Goal: Task Accomplishment & Management: Manage account settings

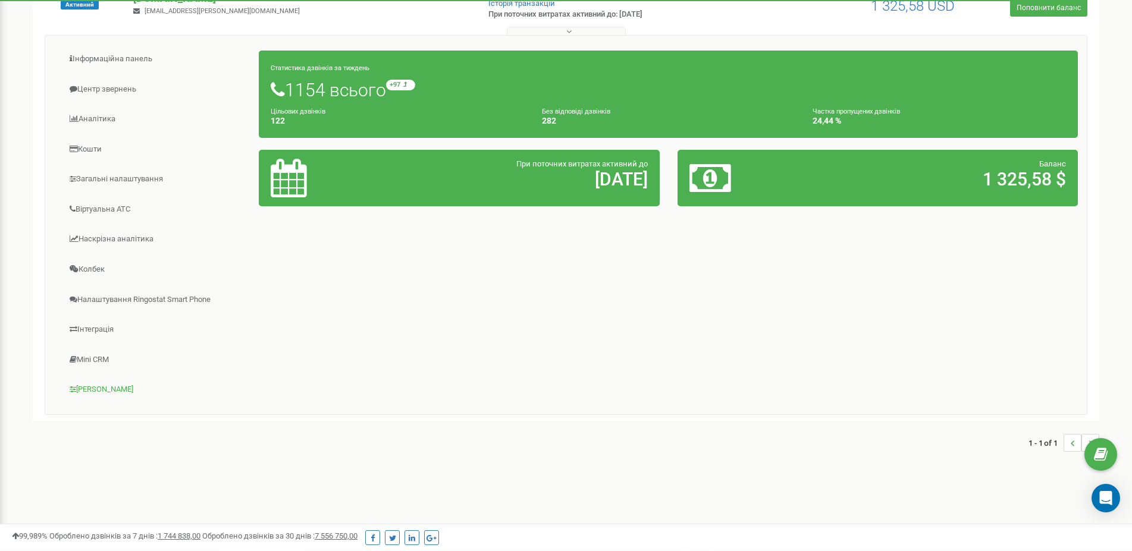
scroll to position [162, 0]
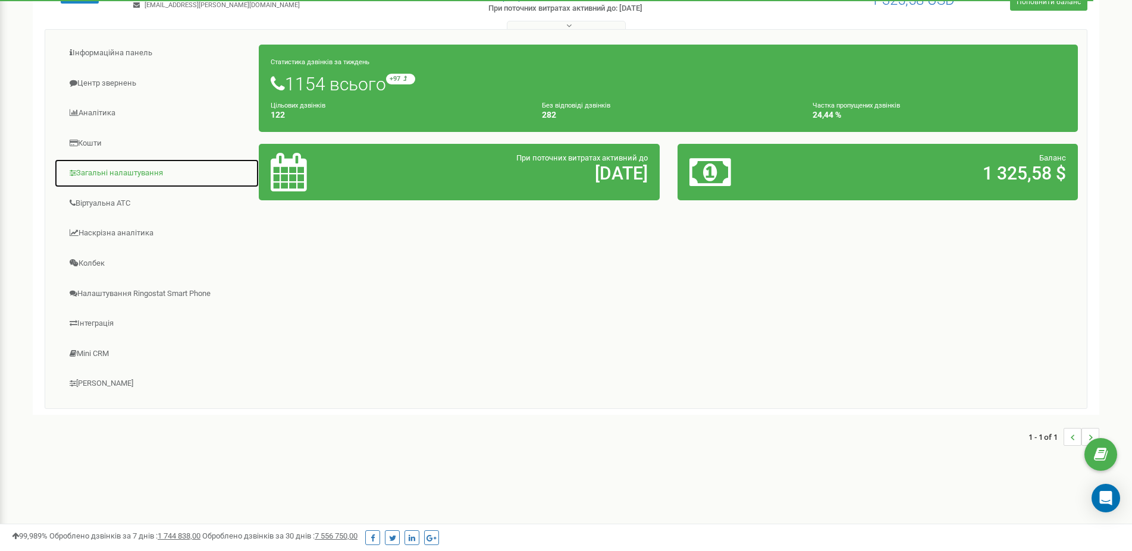
click at [122, 176] on link "Загальні налаштування" at bounding box center [156, 173] width 205 height 29
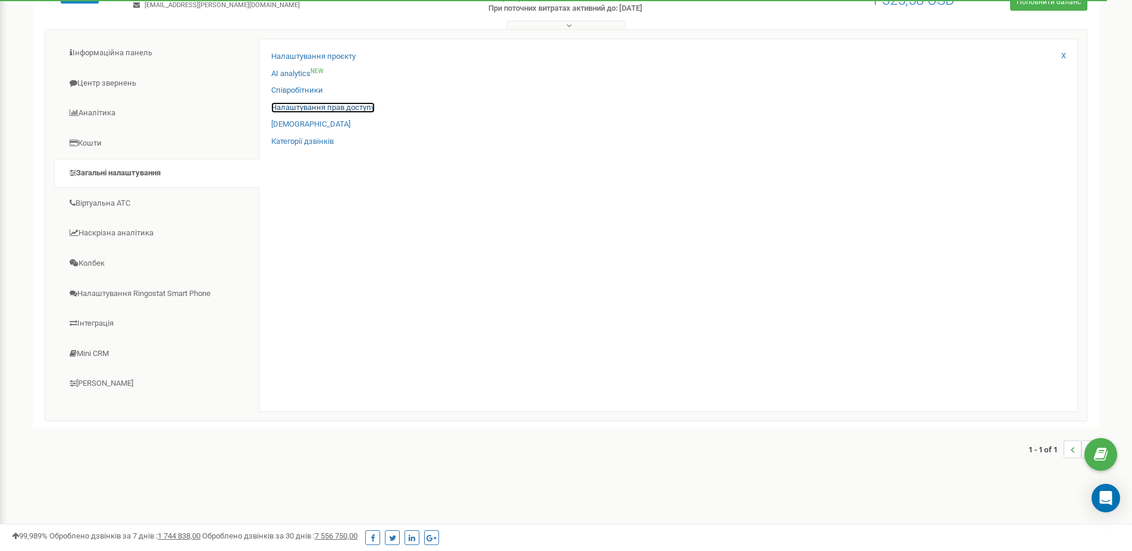
click at [303, 104] on link "Налаштування прав доступу" at bounding box center [322, 107] width 103 height 11
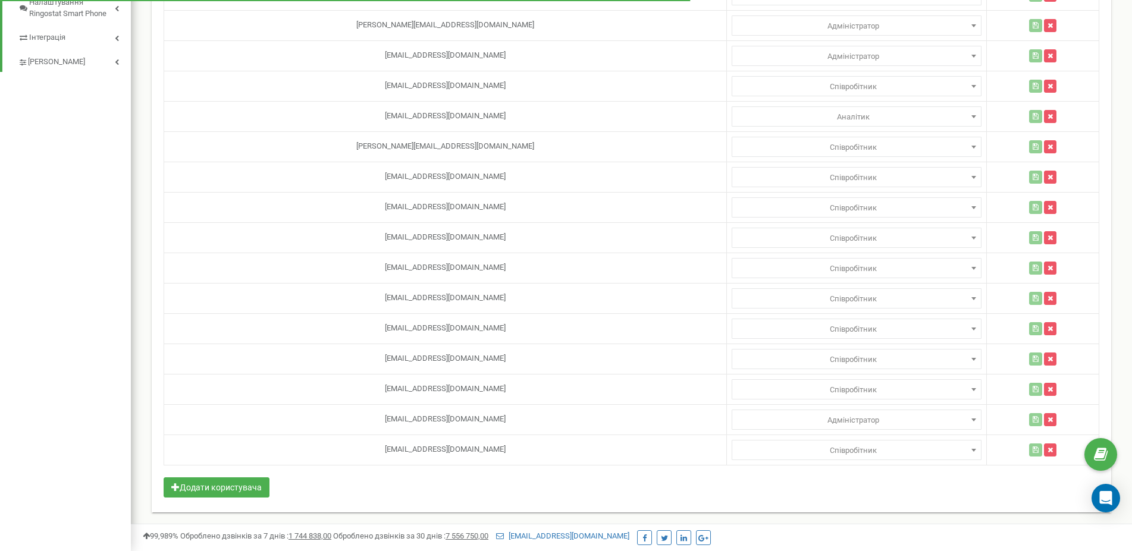
scroll to position [540, 0]
drag, startPoint x: 436, startPoint y: 421, endPoint x: 339, endPoint y: 422, distance: 96.9
click at [339, 422] on td "[EMAIL_ADDRESS][DOMAIN_NAME]" at bounding box center [445, 419] width 563 height 30
copy td "[EMAIL_ADDRESS][DOMAIN_NAME]"
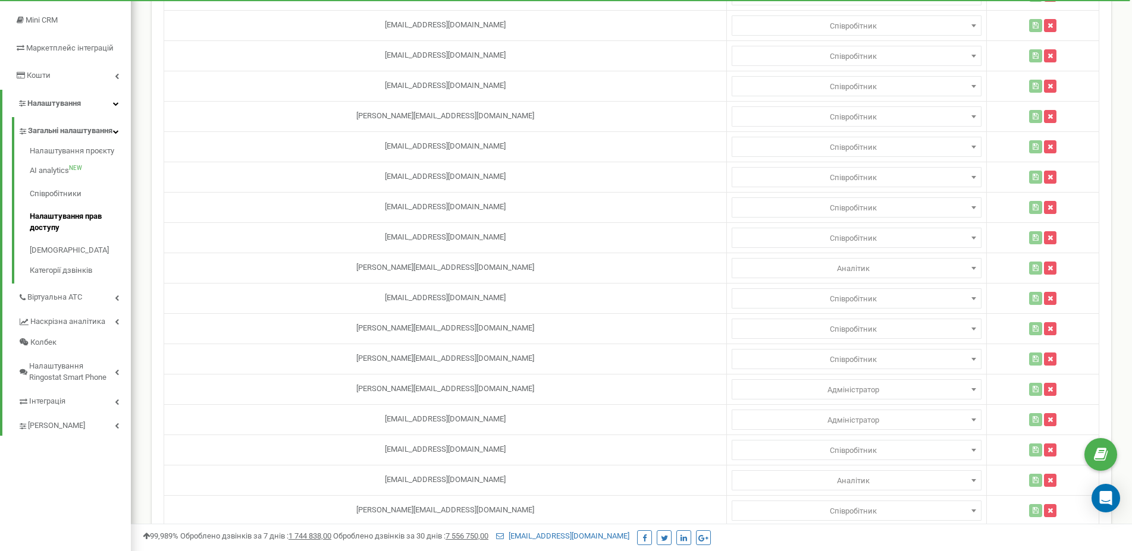
scroll to position [0, 0]
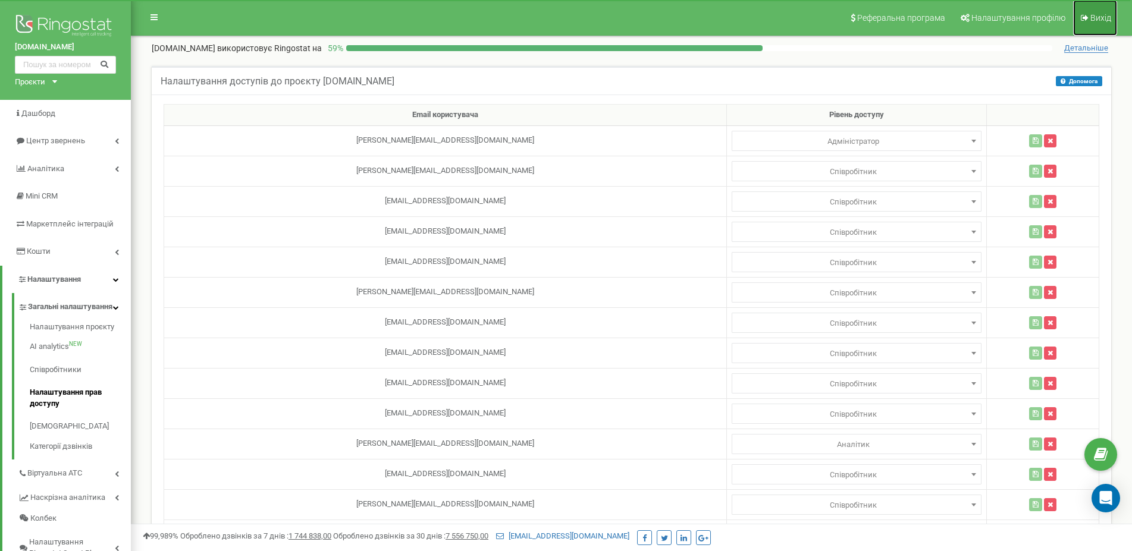
click at [1093, 8] on link "Вихід" at bounding box center [1095, 18] width 44 height 36
